Goal: Communication & Community: Share content

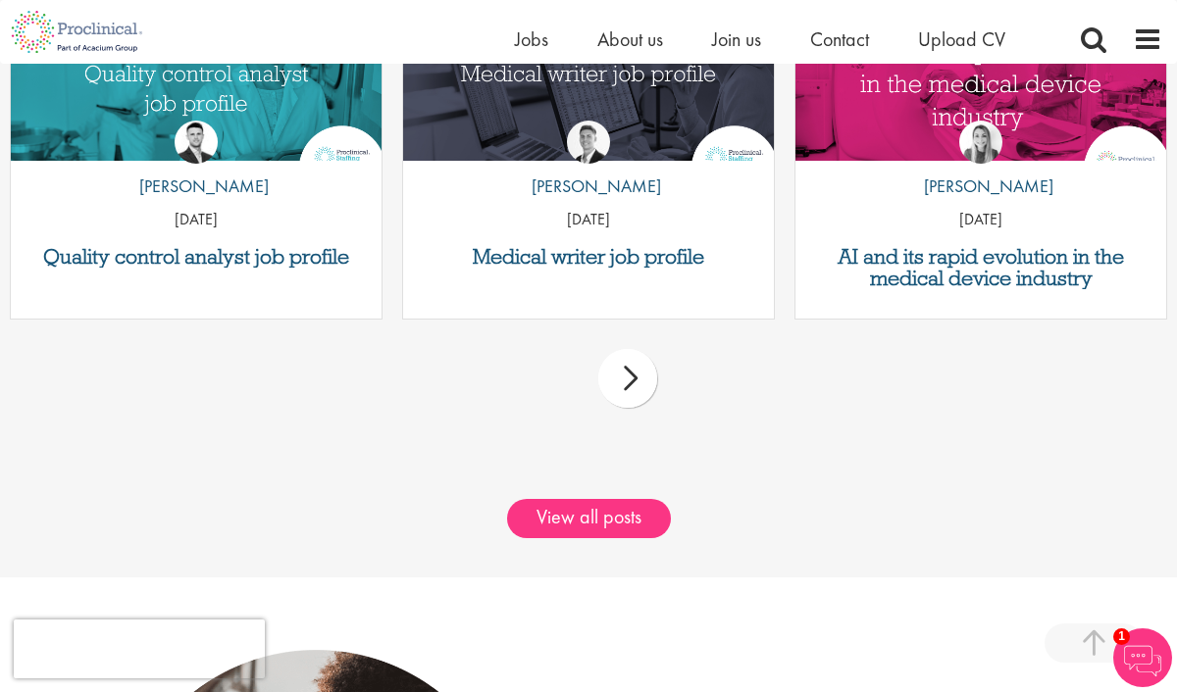
scroll to position [2697, 0]
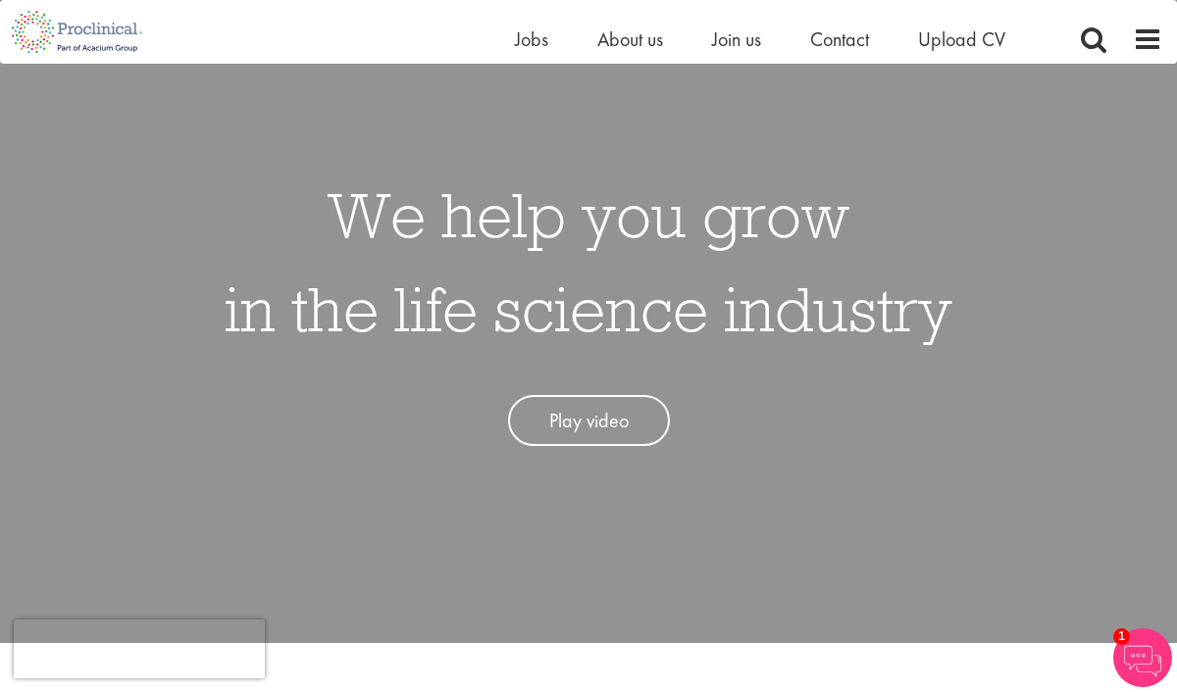
scroll to position [114, 0]
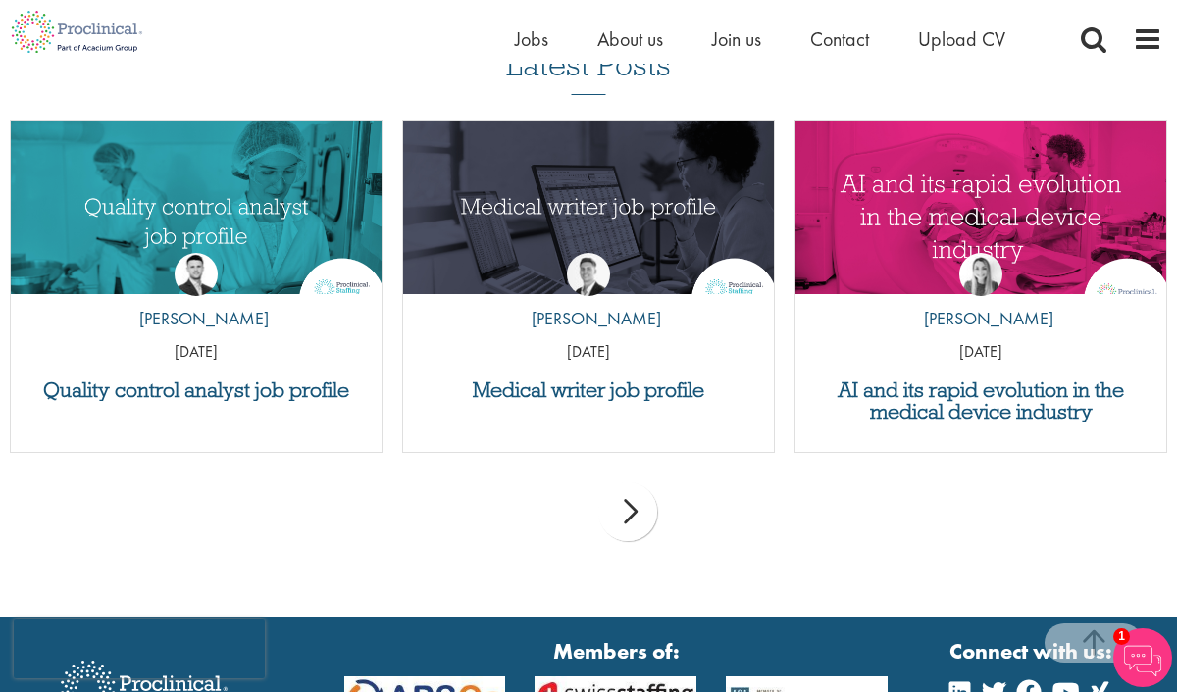
scroll to position [2678, 0]
